Goal: Task Accomplishment & Management: Use online tool/utility

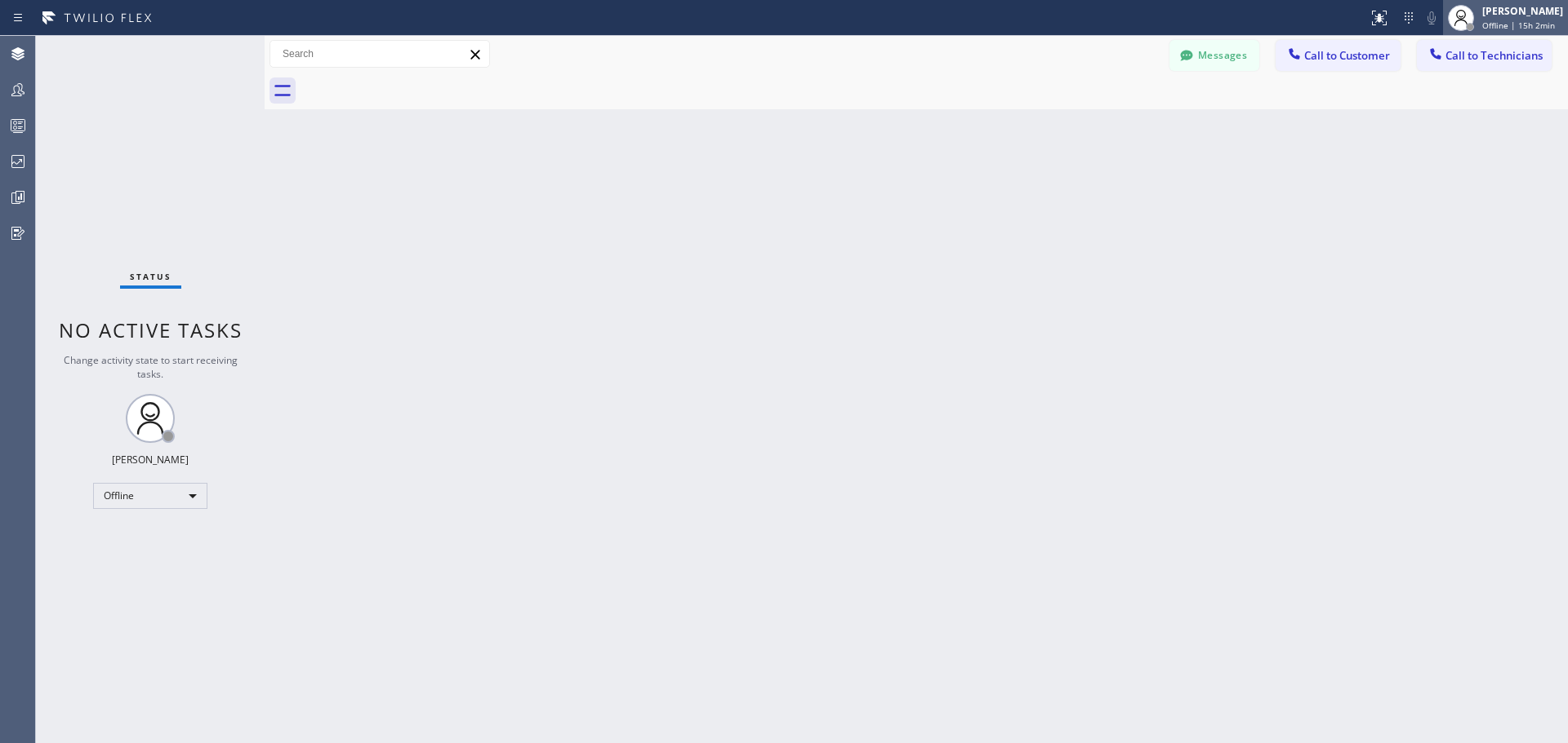
click at [1503, 22] on span "Offline | 15h 2min" at bounding box center [1519, 25] width 73 height 11
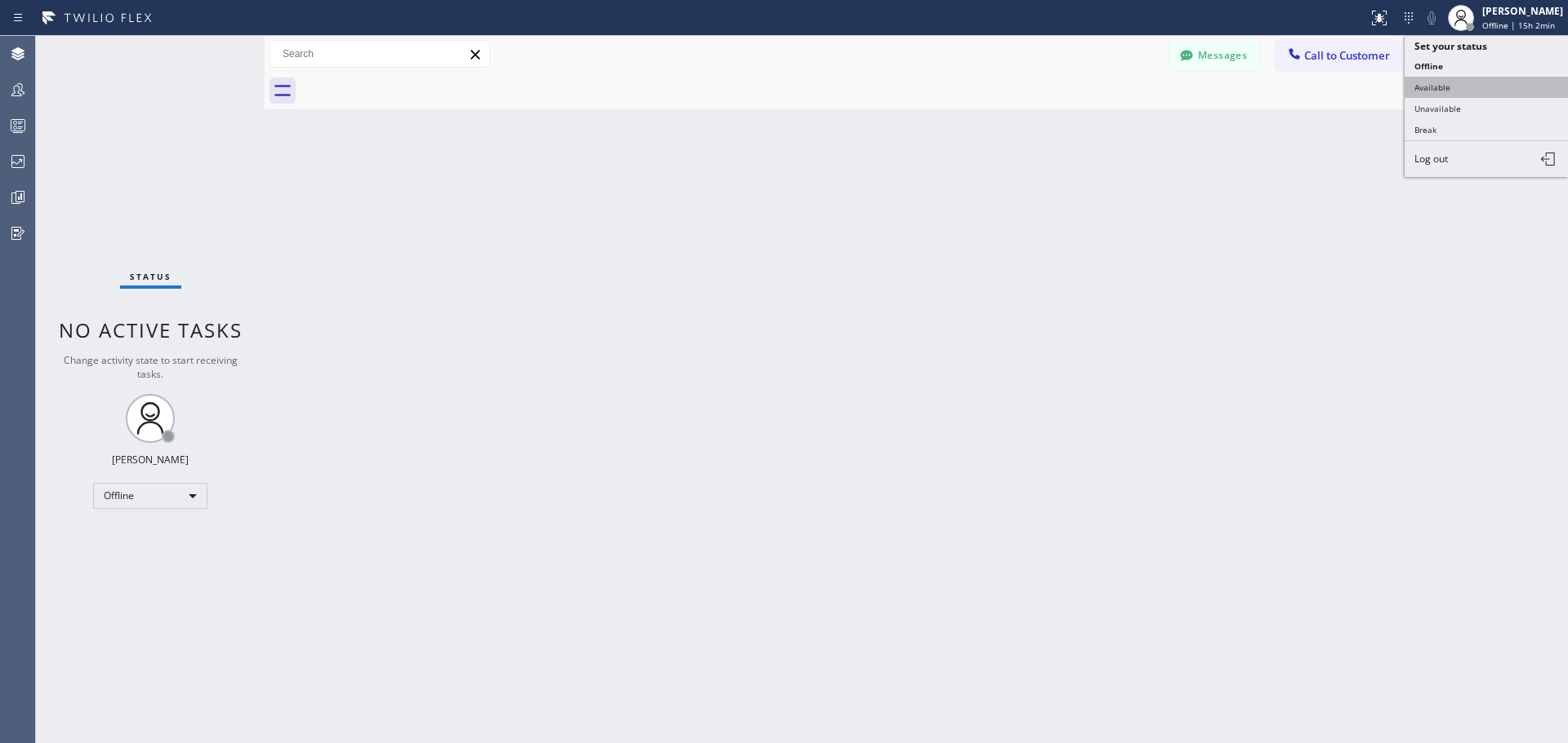
click at [1505, 79] on button "Available" at bounding box center [1486, 87] width 163 height 21
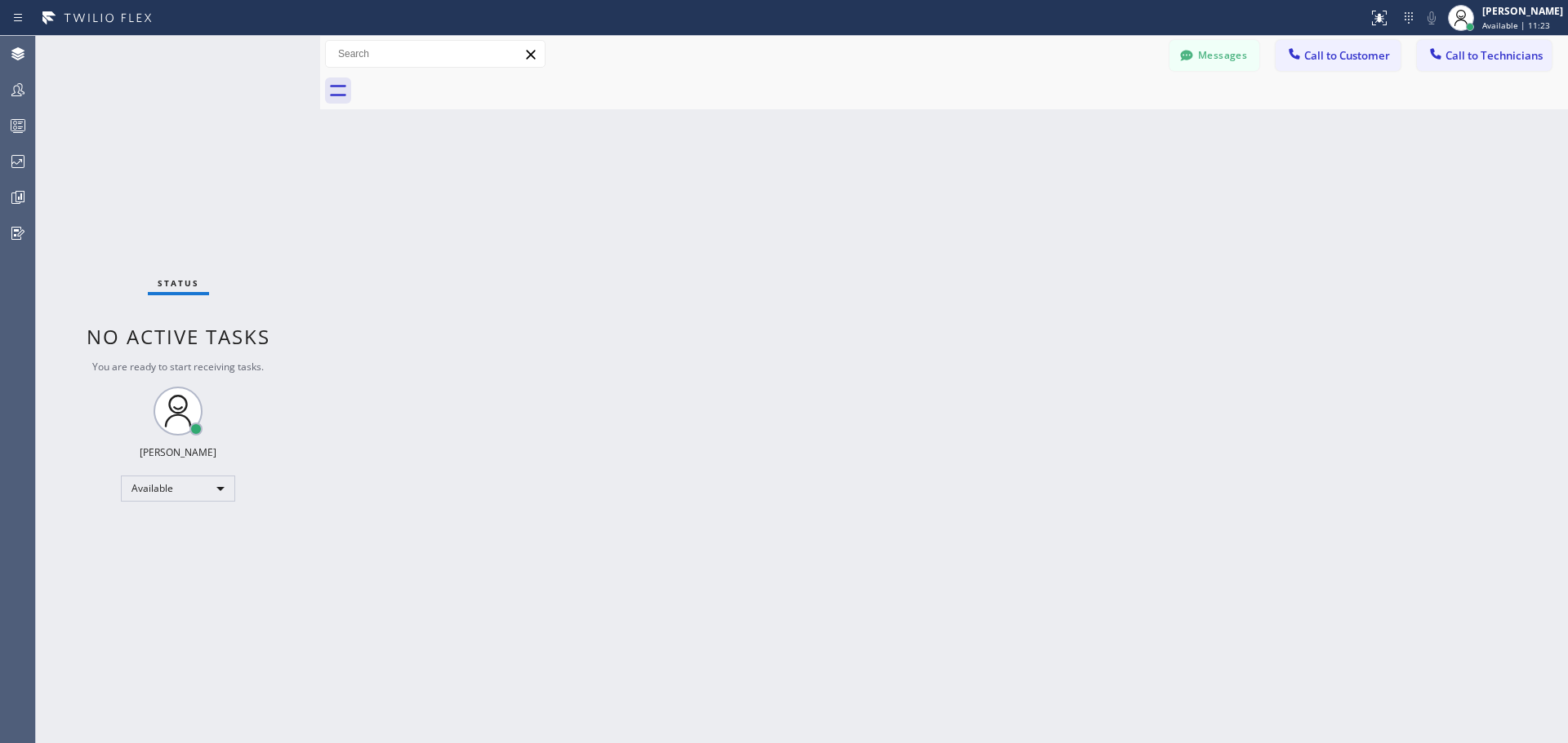
drag, startPoint x: 263, startPoint y: 62, endPoint x: 319, endPoint y: 57, distance: 56.2
click at [320, 57] on div at bounding box center [320, 389] width 0 height 708
